Goal: Information Seeking & Learning: Learn about a topic

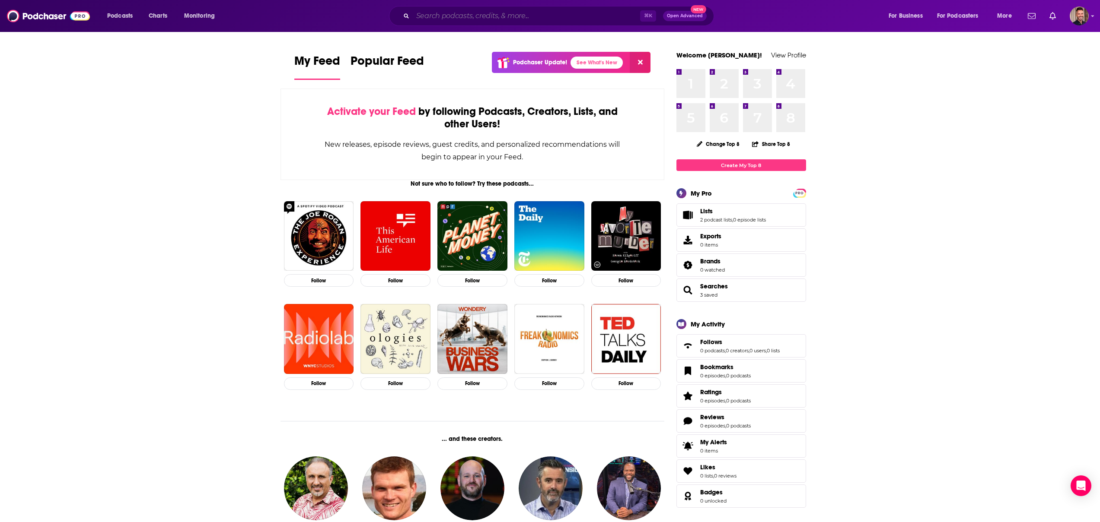
click at [419, 18] on input "Search podcasts, credits, & more..." at bounding box center [526, 16] width 227 height 14
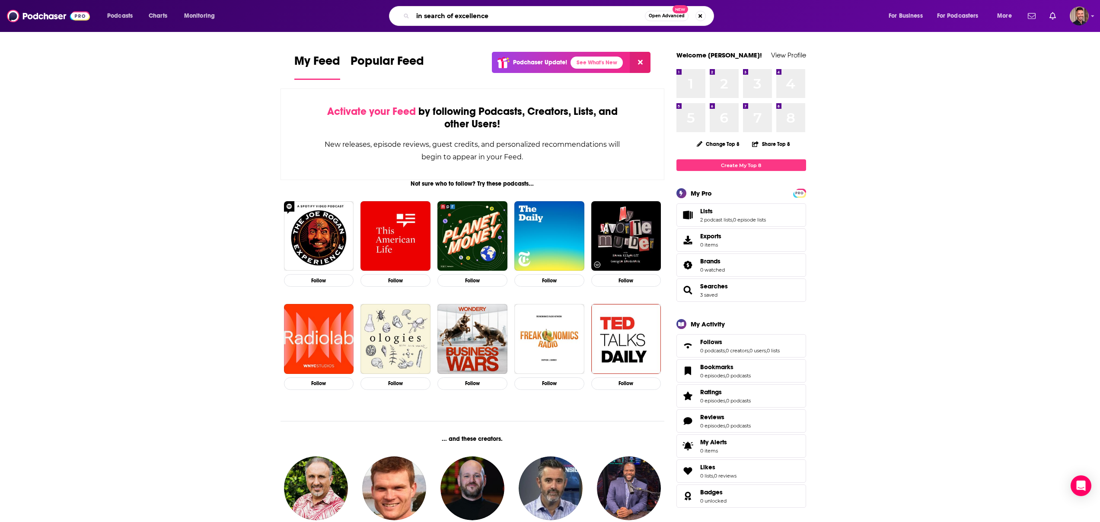
type input "in search of excellence"
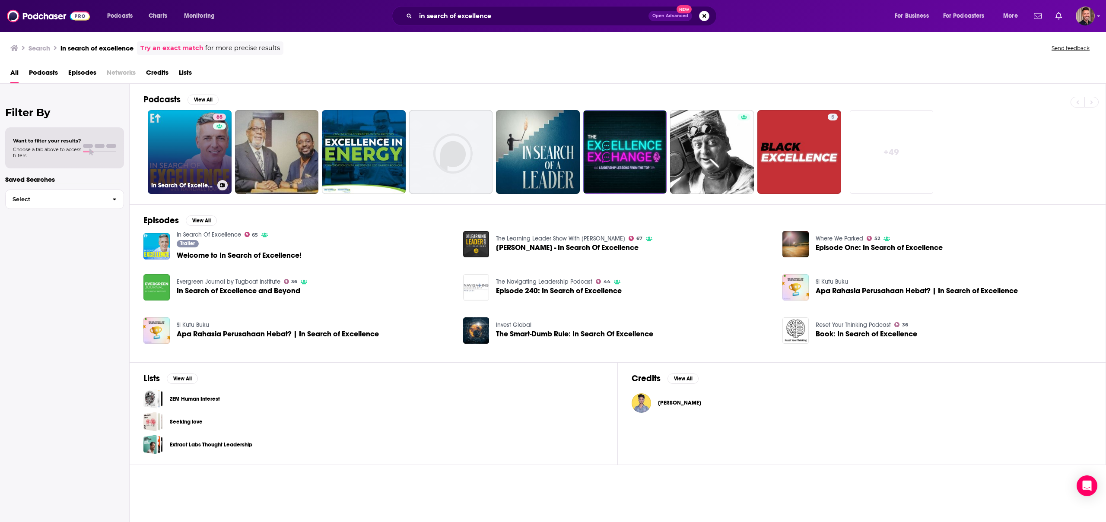
click at [187, 130] on link "65 In Search Of Excellence" at bounding box center [190, 152] width 84 height 84
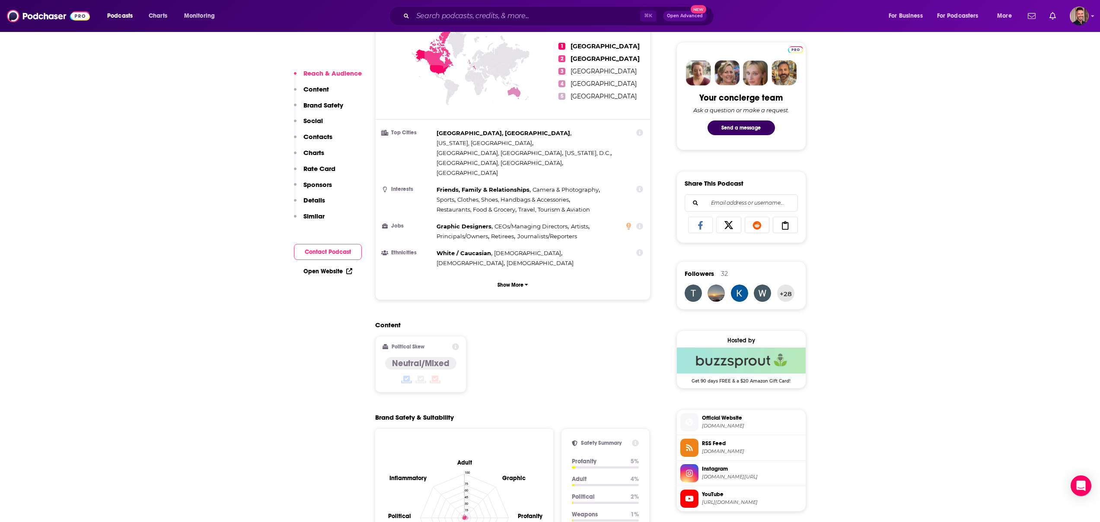
scroll to position [463, 0]
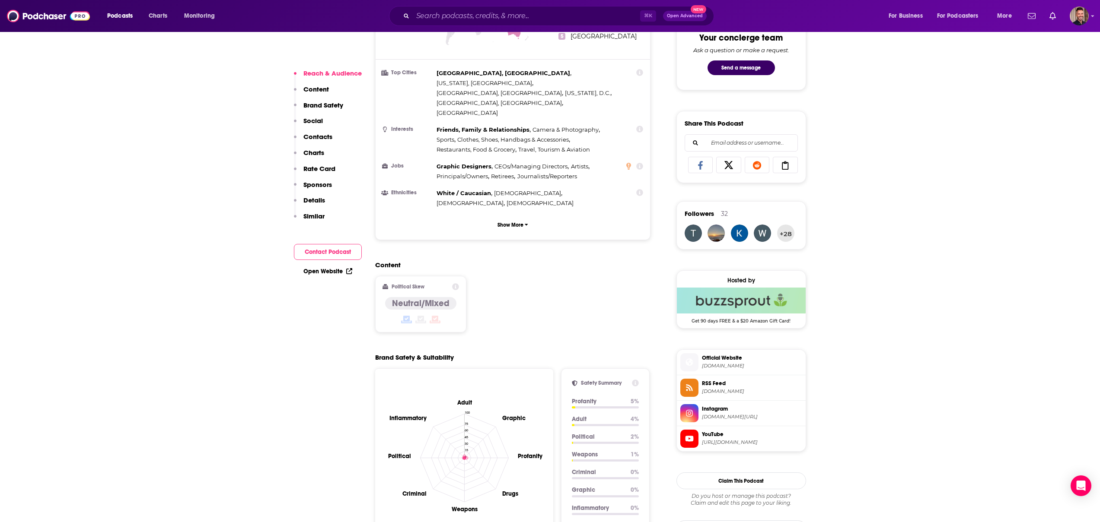
click at [463, 11] on input "Search podcasts, credits, & more..." at bounding box center [526, 16] width 227 height 14
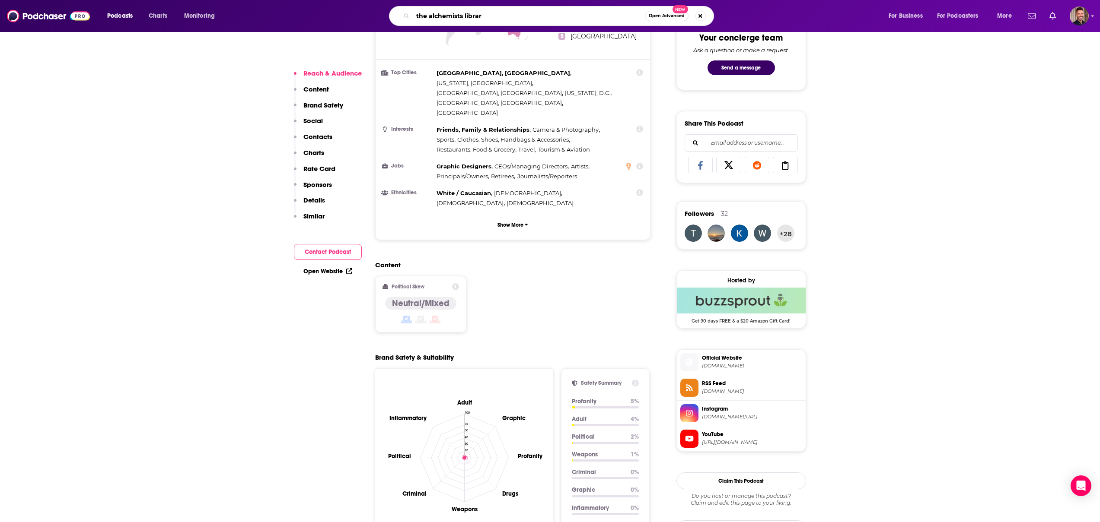
type input "the alchemists library"
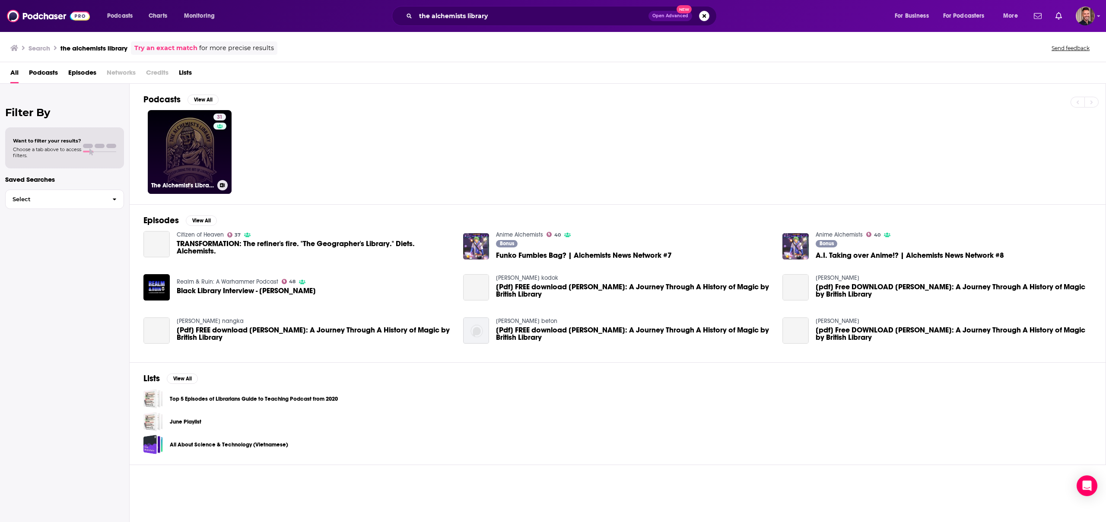
click at [186, 158] on link "31 The Alchemist's Library" at bounding box center [190, 152] width 84 height 84
